Goal: Information Seeking & Learning: Learn about a topic

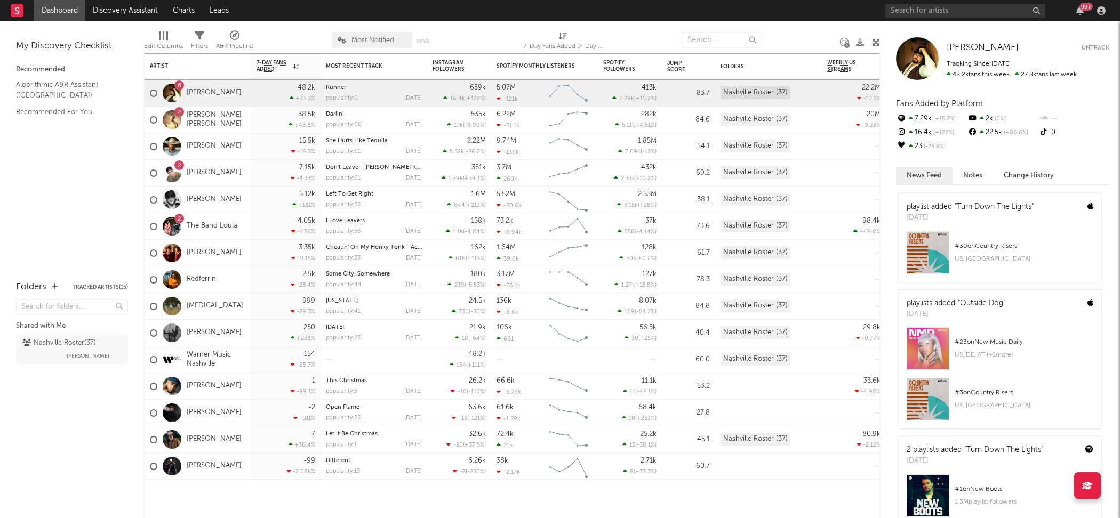
click at [201, 94] on link "[PERSON_NAME]" at bounding box center [214, 93] width 55 height 9
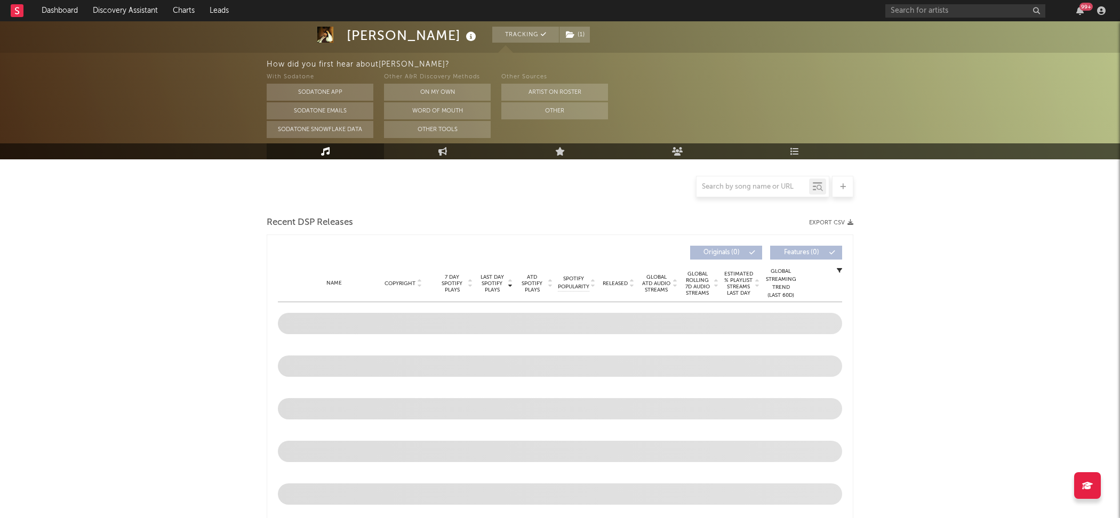
scroll to position [157, 0]
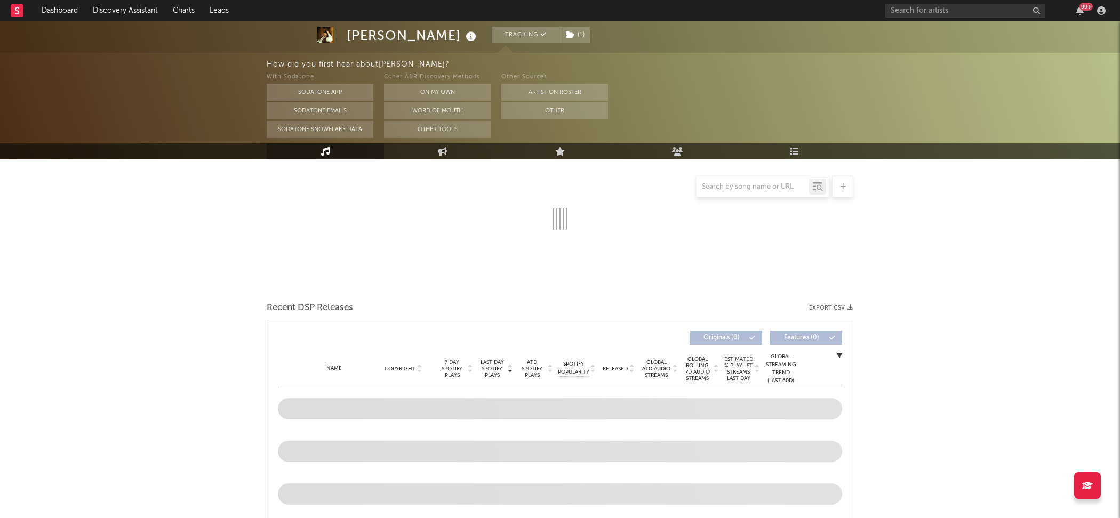
select select "6m"
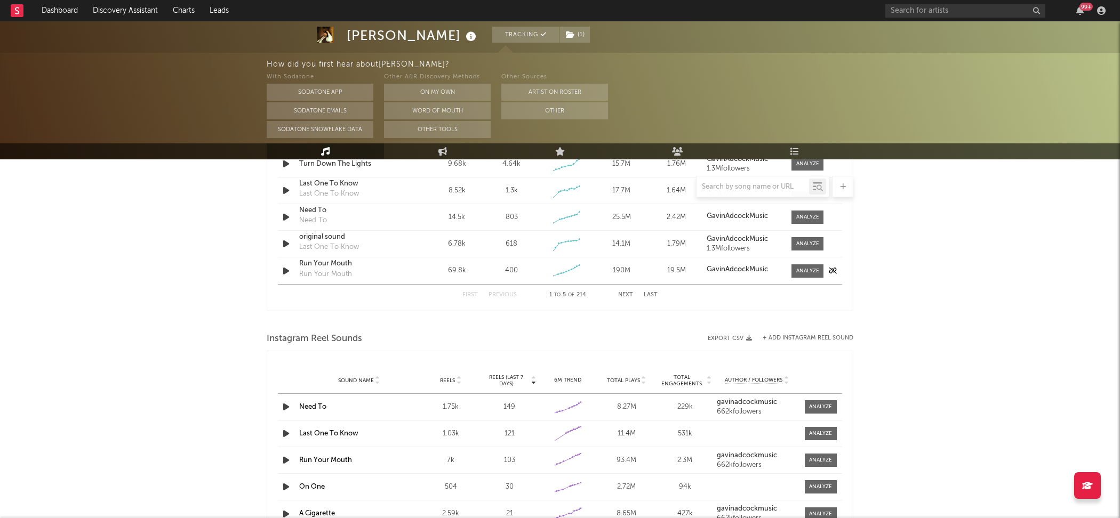
scroll to position [758, 0]
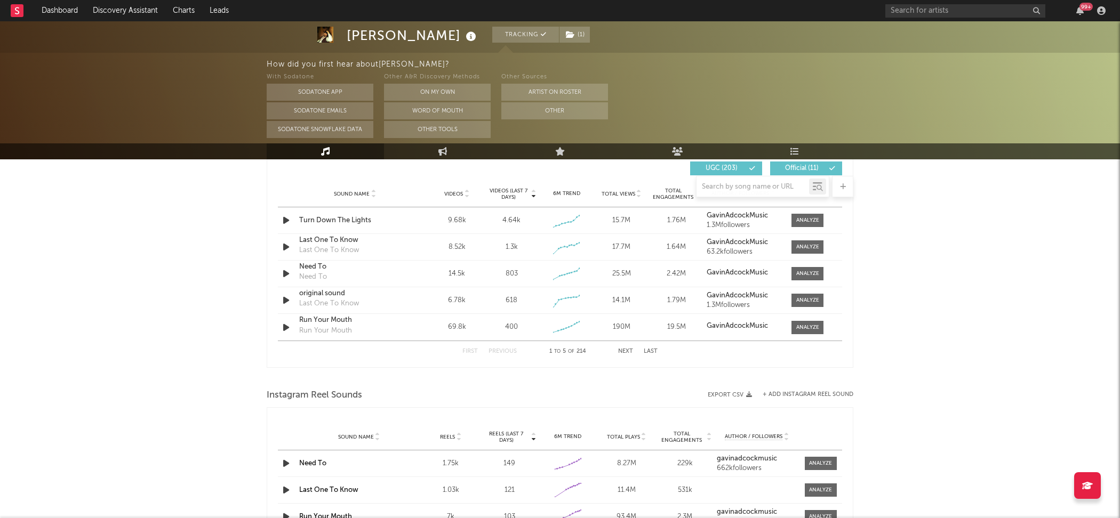
click at [629, 352] on button "Next" at bounding box center [625, 352] width 15 height 6
click at [471, 349] on button "First" at bounding box center [469, 352] width 15 height 6
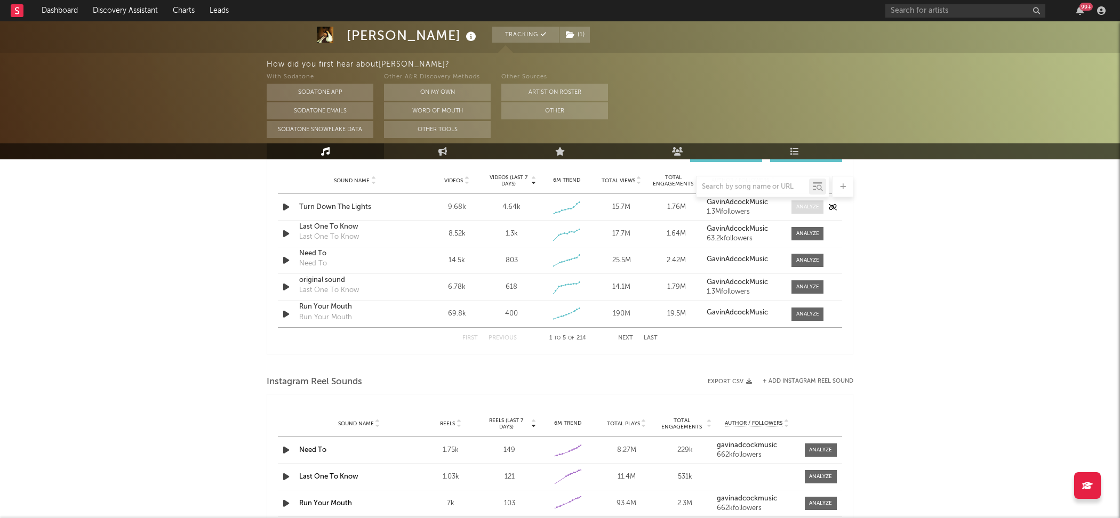
click at [801, 209] on div at bounding box center [807, 207] width 23 height 8
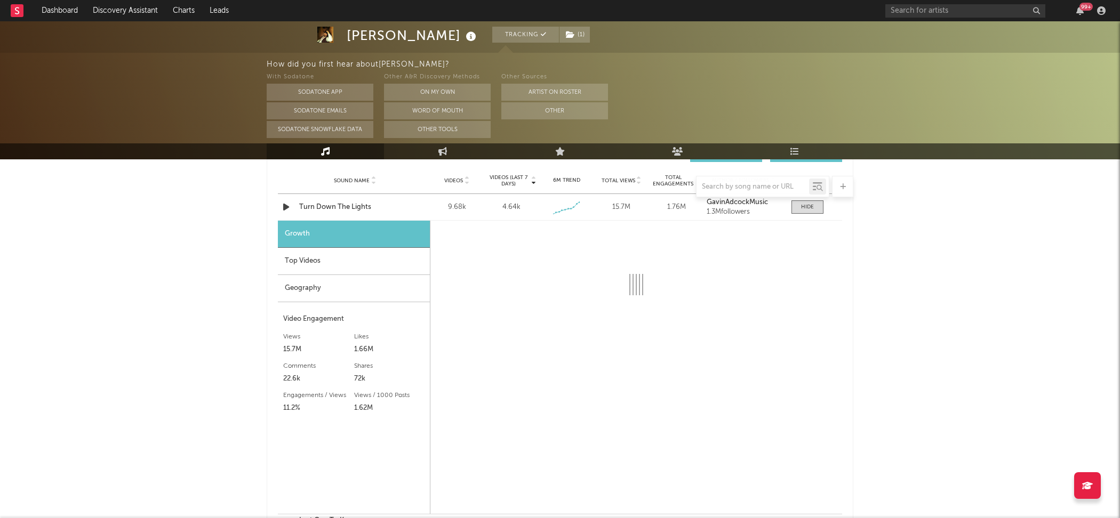
select select "1w"
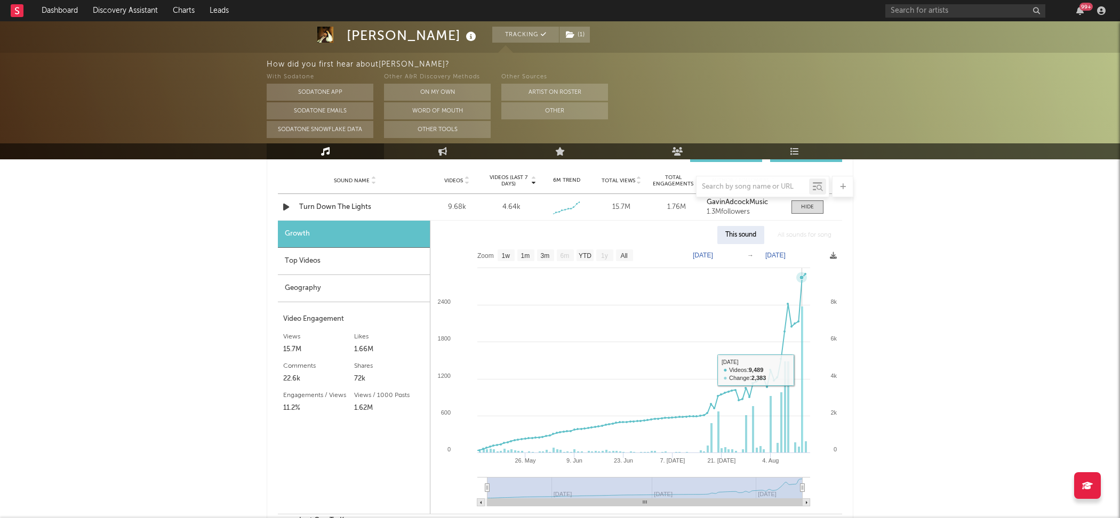
click at [801, 367] on rect at bounding box center [802, 380] width 2 height 147
click at [813, 212] on span at bounding box center [807, 206] width 32 height 13
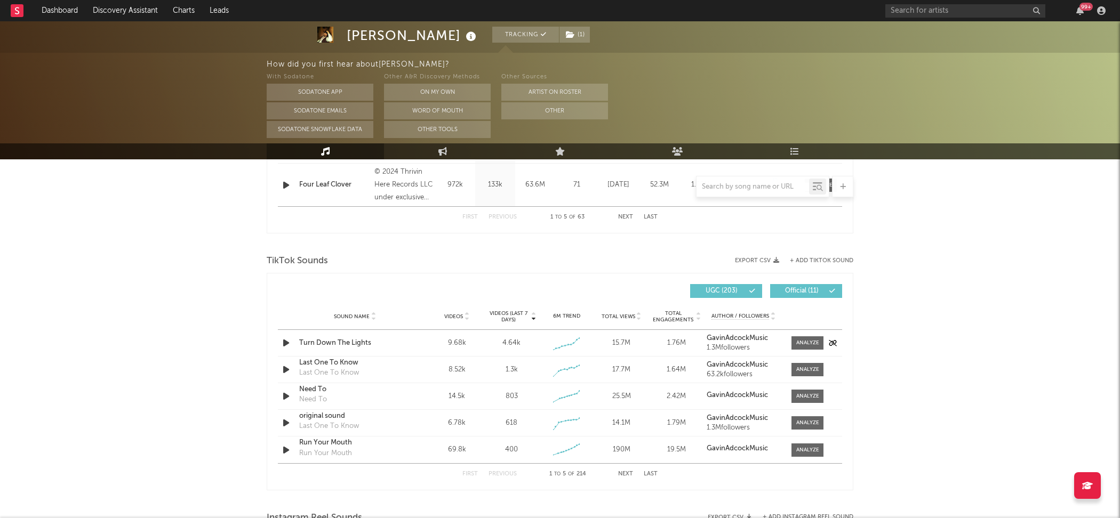
scroll to position [696, 0]
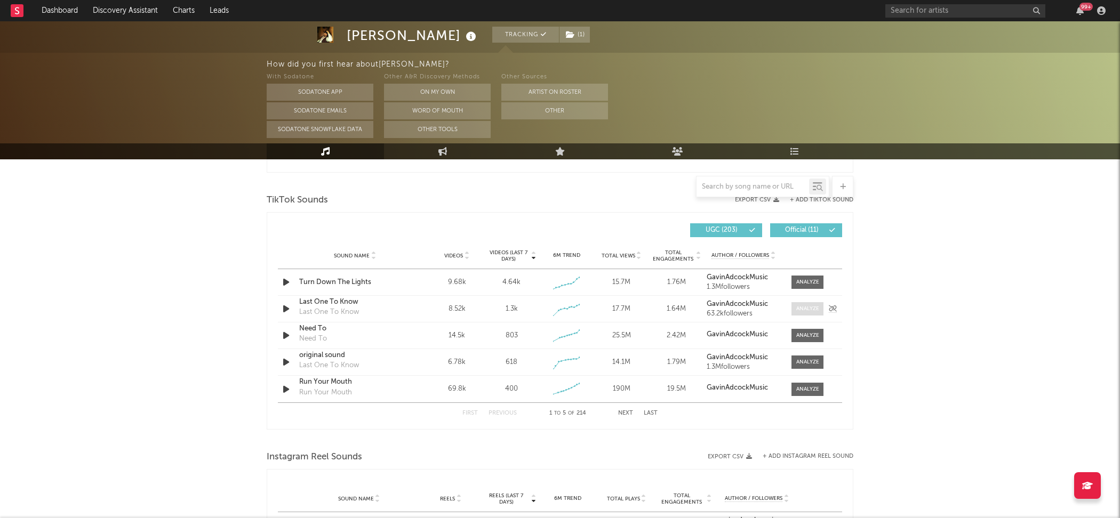
click at [816, 309] on div at bounding box center [807, 309] width 23 height 8
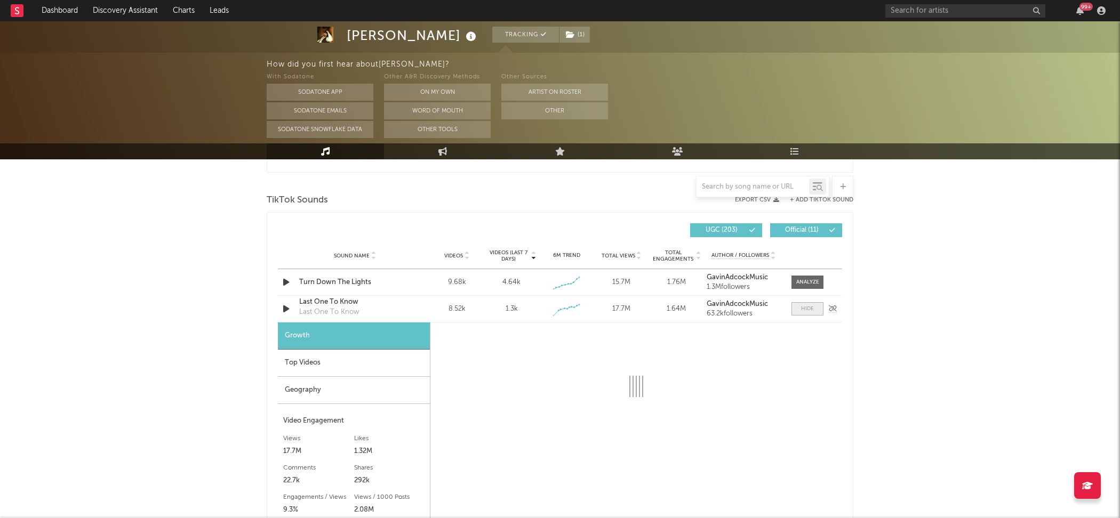
select select "1w"
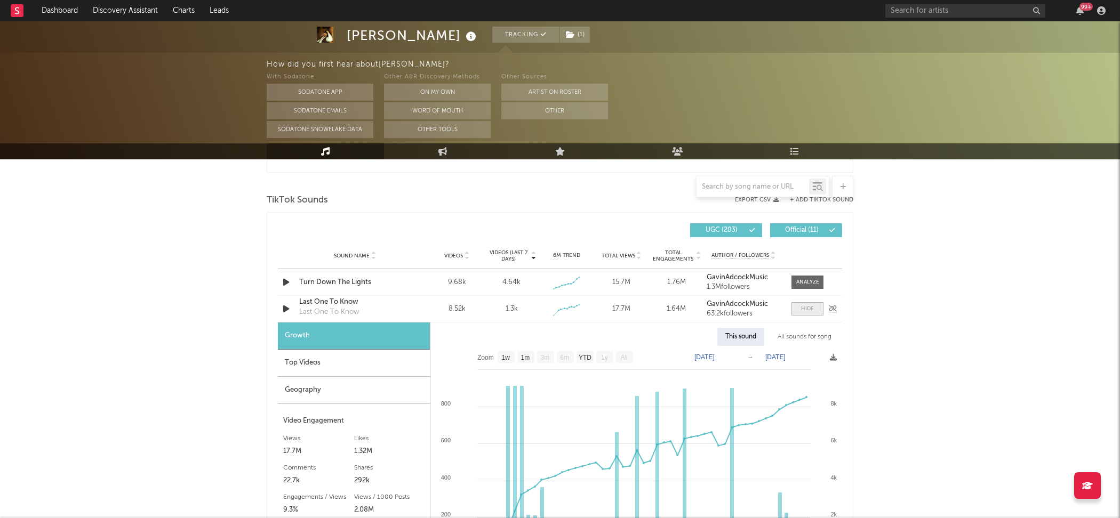
click at [817, 308] on span at bounding box center [807, 308] width 32 height 13
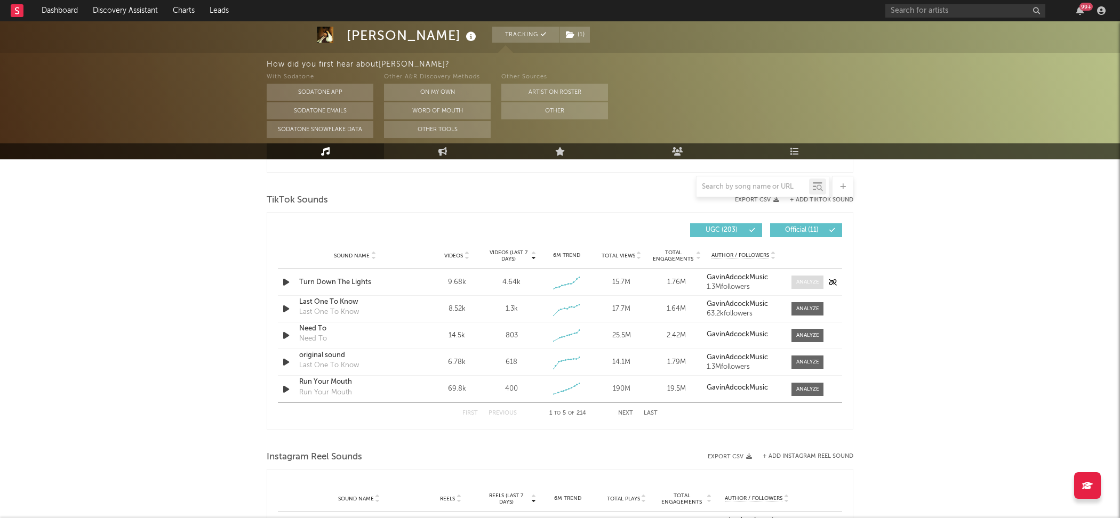
click at [817, 283] on div at bounding box center [807, 282] width 23 height 8
select select "1w"
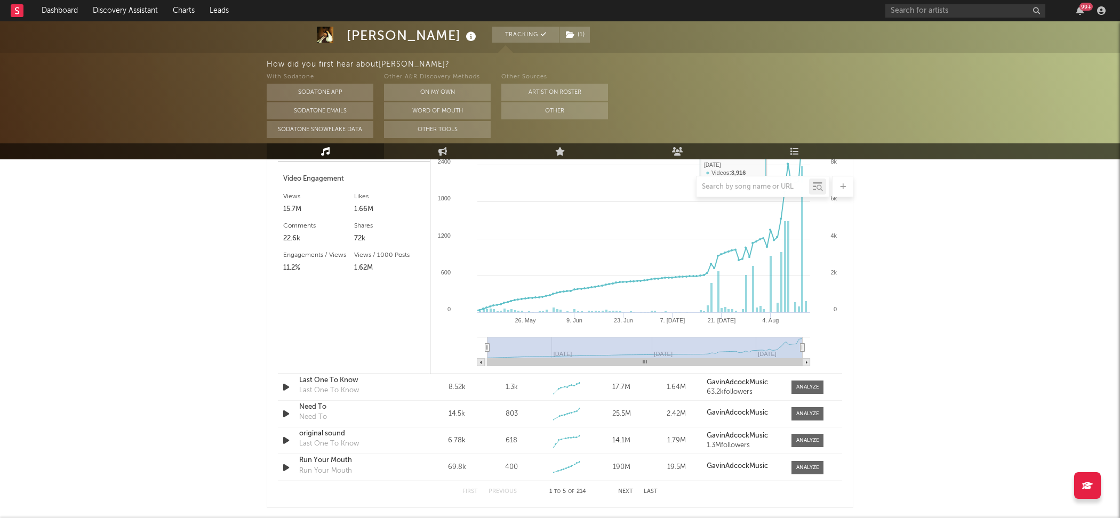
scroll to position [912, 0]
